Goal: Check status: Check status

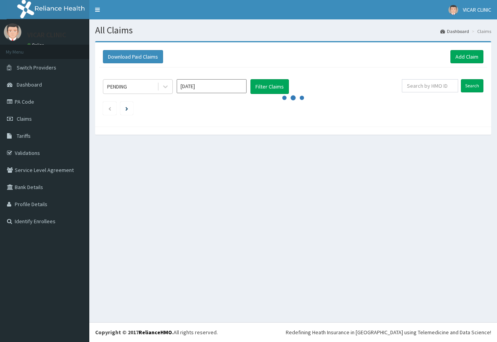
click at [231, 90] on input "[DATE]" at bounding box center [212, 86] width 70 height 14
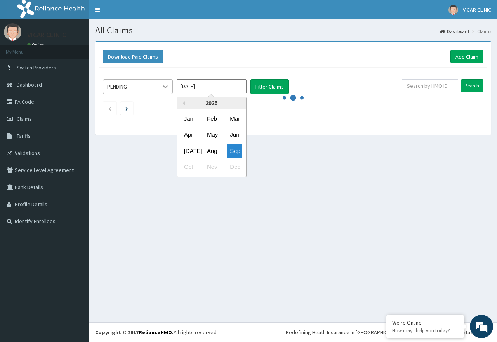
click at [165, 84] on icon at bounding box center [166, 87] width 8 height 8
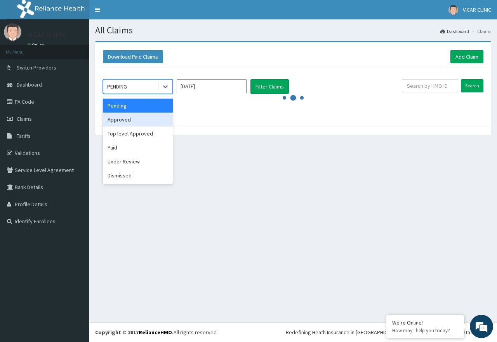
click at [144, 115] on div "Approved" at bounding box center [138, 120] width 70 height 14
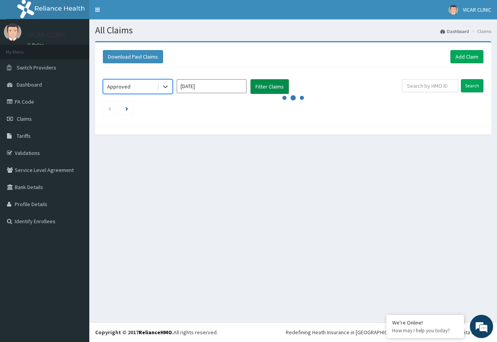
click at [265, 86] on button "Filter Claims" at bounding box center [269, 86] width 38 height 15
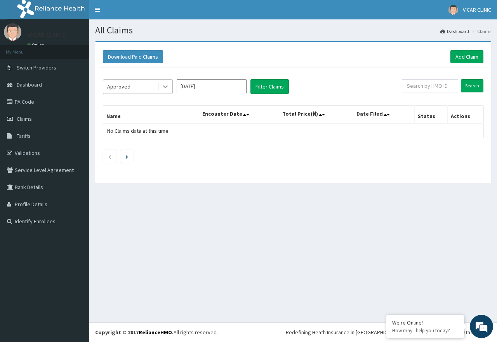
click at [163, 85] on icon at bounding box center [166, 87] width 8 height 8
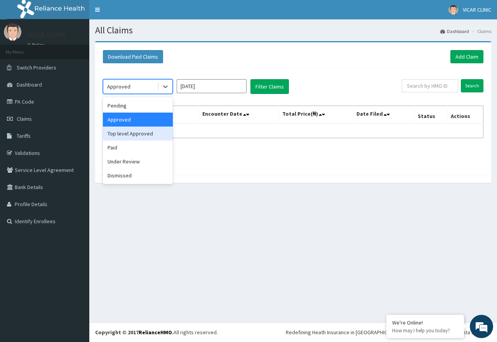
click at [138, 137] on div "Top level Approved" at bounding box center [138, 134] width 70 height 14
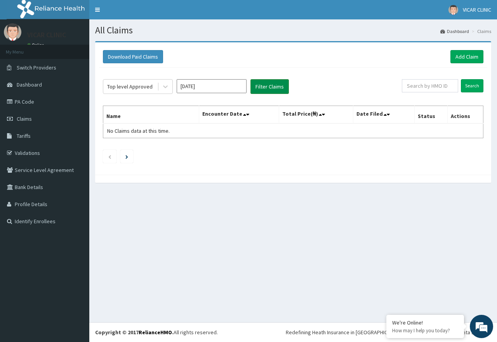
click at [271, 91] on button "Filter Claims" at bounding box center [269, 86] width 38 height 15
click at [263, 87] on button "Filter Claims" at bounding box center [269, 86] width 38 height 15
click at [278, 83] on button "Filter Claims" at bounding box center [269, 86] width 38 height 15
click at [161, 89] on div at bounding box center [165, 87] width 14 height 14
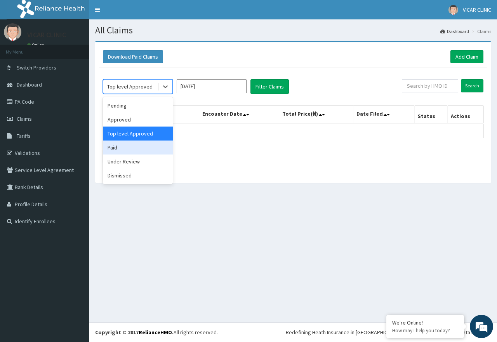
click at [109, 148] on div "Paid" at bounding box center [138, 148] width 70 height 14
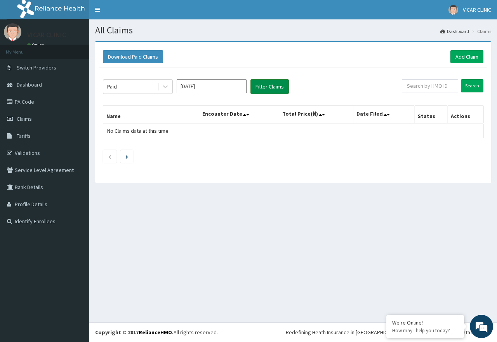
click at [276, 80] on button "Filter Claims" at bounding box center [269, 86] width 38 height 15
click at [271, 84] on button "Filter Claims" at bounding box center [269, 86] width 38 height 15
click at [267, 87] on button "Filter Claims" at bounding box center [269, 86] width 38 height 15
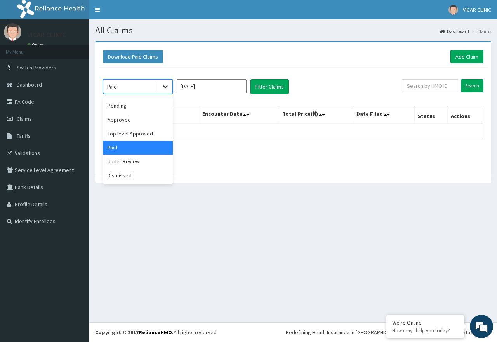
click at [165, 87] on icon at bounding box center [166, 87] width 8 height 8
click at [129, 167] on div "Under Review" at bounding box center [138, 162] width 70 height 14
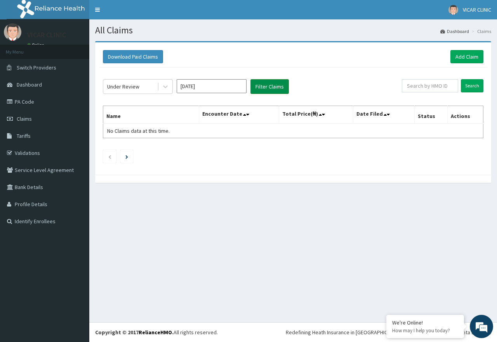
click at [262, 84] on button "Filter Claims" at bounding box center [269, 86] width 38 height 15
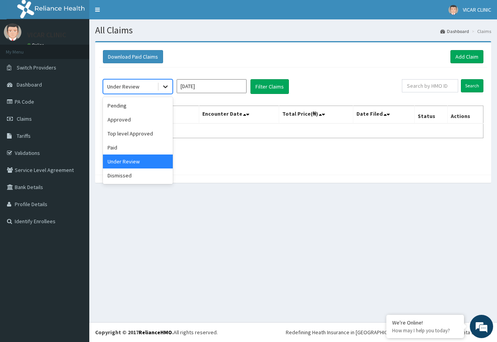
click at [167, 82] on div at bounding box center [165, 87] width 14 height 14
click at [136, 109] on div "Pending" at bounding box center [138, 106] width 70 height 14
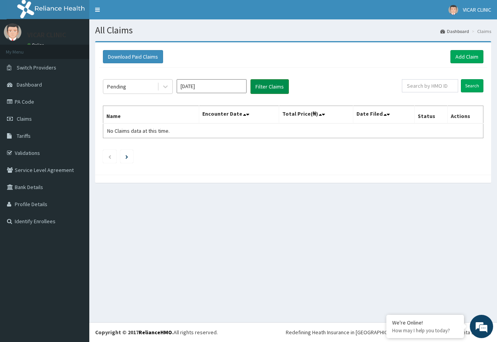
click at [282, 80] on button "Filter Claims" at bounding box center [269, 86] width 38 height 15
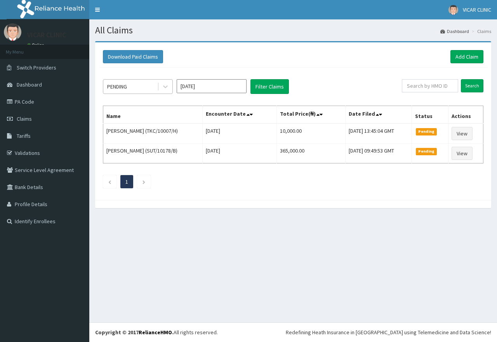
click at [132, 89] on div "PENDING" at bounding box center [130, 86] width 54 height 12
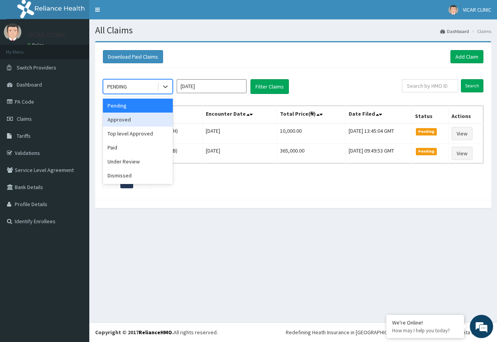
click at [129, 118] on div "Approved" at bounding box center [138, 120] width 70 height 14
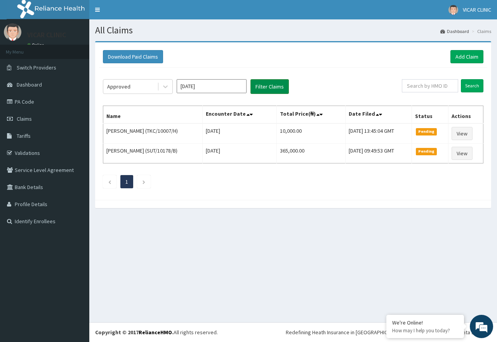
click at [270, 88] on button "Filter Claims" at bounding box center [269, 86] width 38 height 15
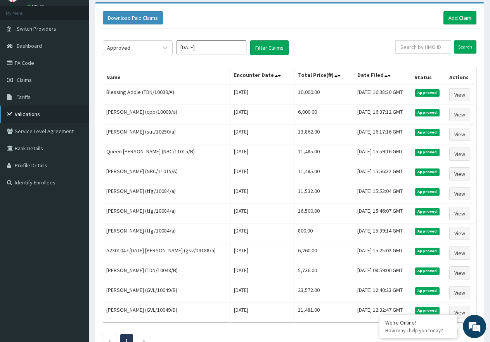
click at [34, 113] on link "Validations" at bounding box center [44, 114] width 89 height 17
